Goal: Transaction & Acquisition: Purchase product/service

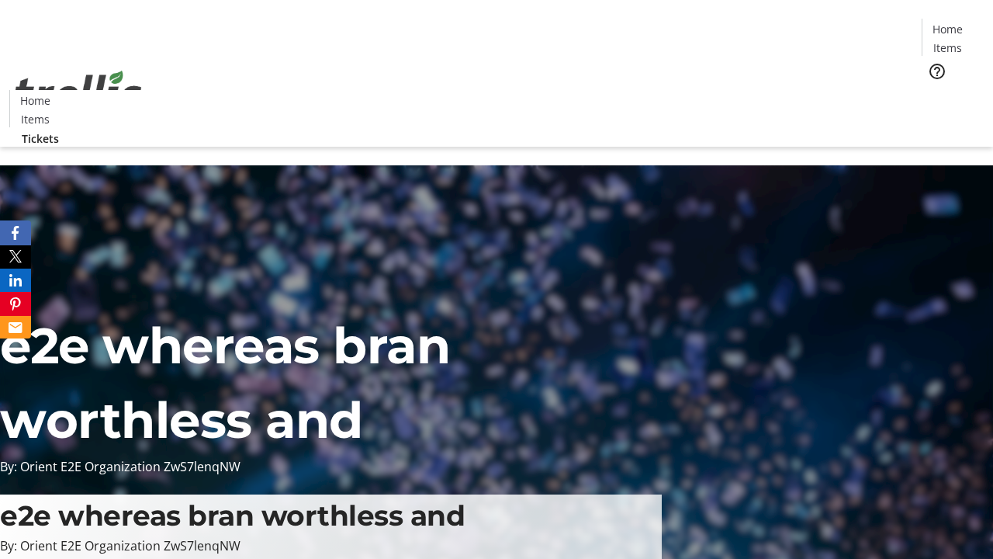
click at [934, 90] on span "Tickets" at bounding box center [952, 98] width 37 height 16
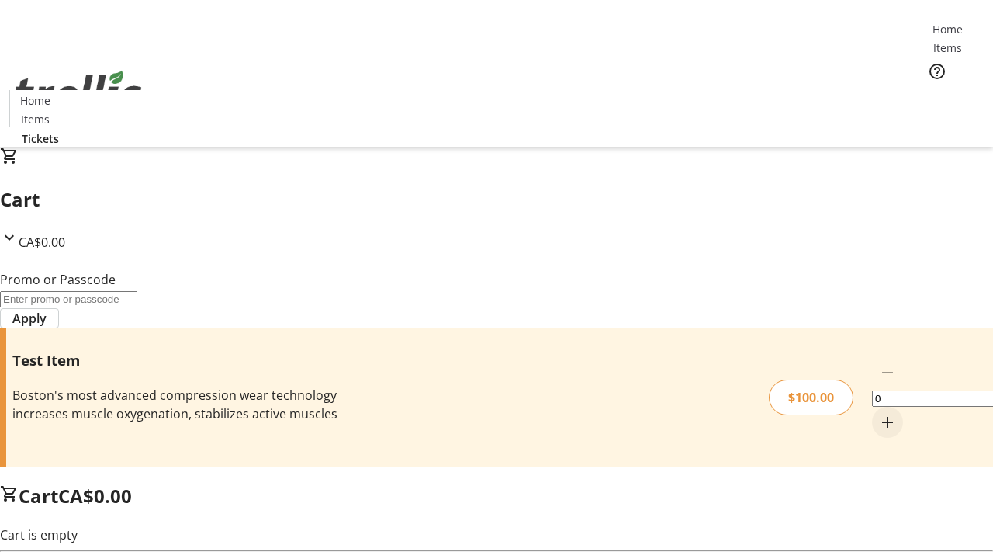
click at [878, 413] on mat-icon "Increment by one" at bounding box center [887, 422] width 19 height 19
type input "1"
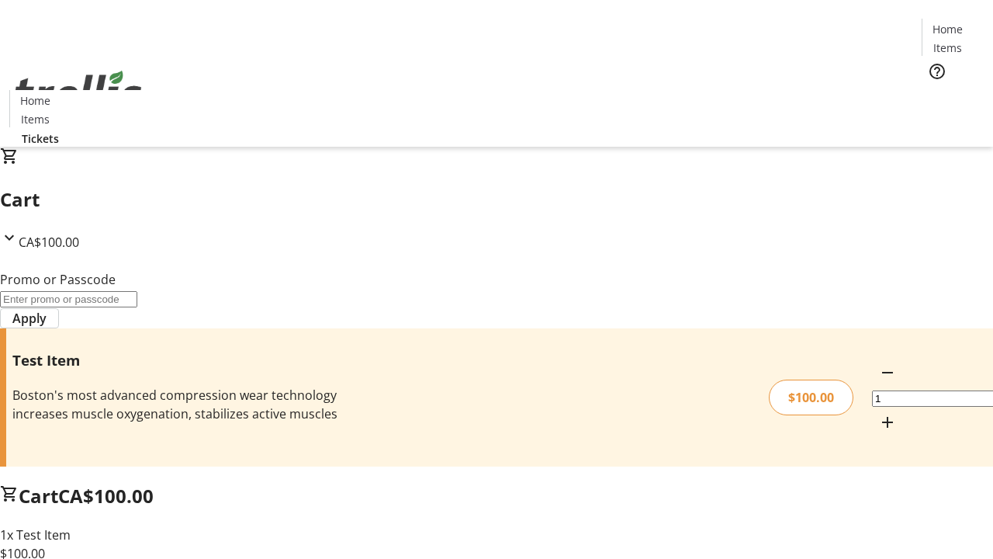
type input "FLAT"
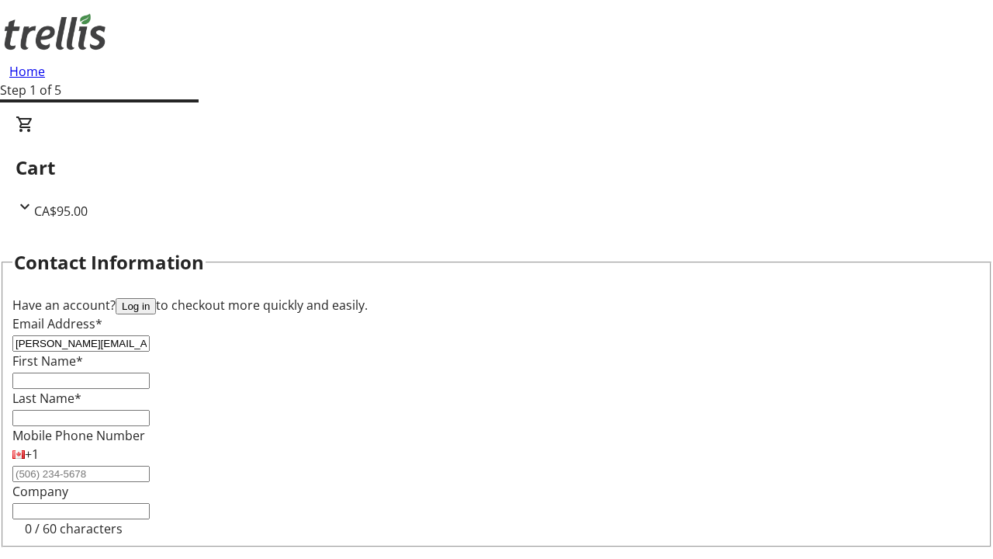
type input "[PERSON_NAME][EMAIL_ADDRESS][DOMAIN_NAME]"
type input "[PERSON_NAME]"
type input "Dicki"
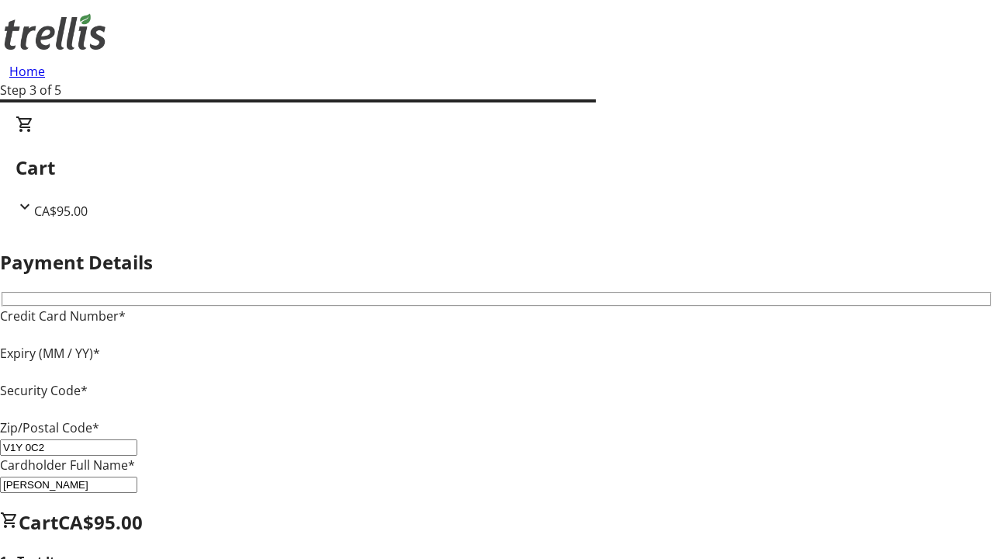
type input "V1Y 0C2"
